Goal: Task Accomplishment & Management: Use online tool/utility

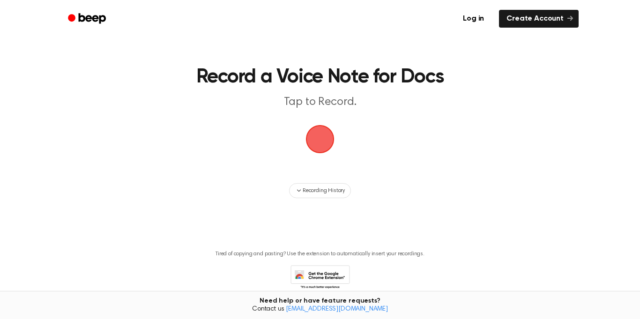
scroll to position [13, 0]
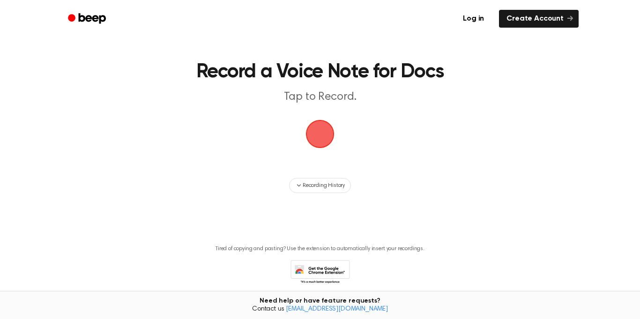
scroll to position [13, 0]
click at [323, 144] on span "button" at bounding box center [320, 134] width 32 height 32
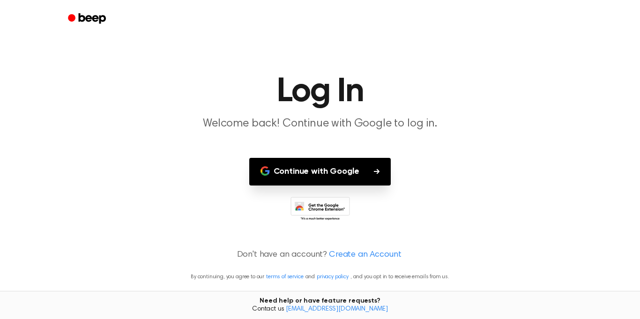
click at [329, 167] on button "Continue with Google" at bounding box center [320, 172] width 142 height 28
